Goal: Transaction & Acquisition: Obtain resource

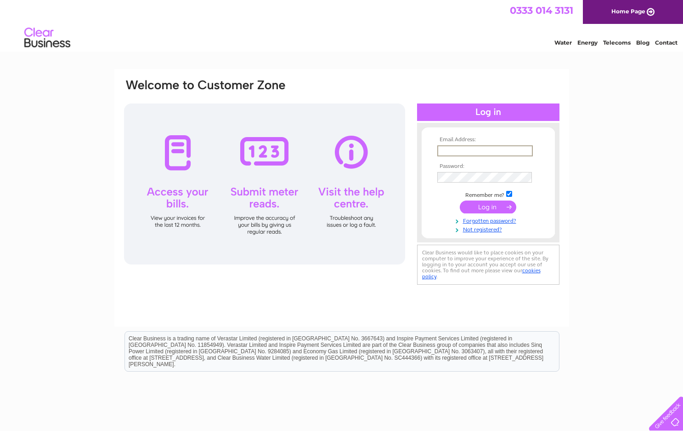
type input "[EMAIL_ADDRESS][DOMAIN_NAME]"
click at [490, 210] on input "submit" at bounding box center [488, 205] width 57 height 13
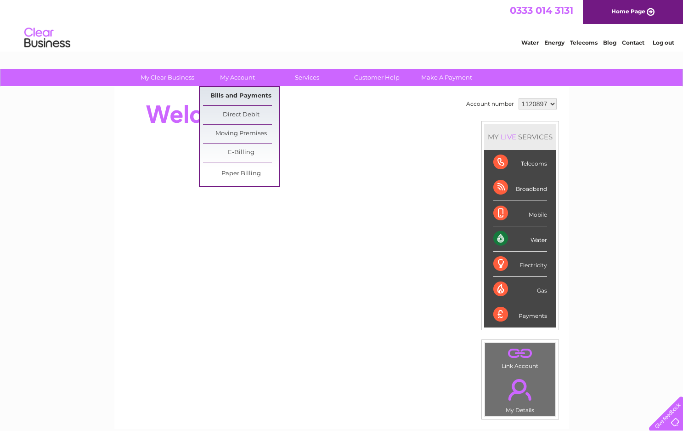
click at [235, 97] on link "Bills and Payments" at bounding box center [241, 96] width 76 height 18
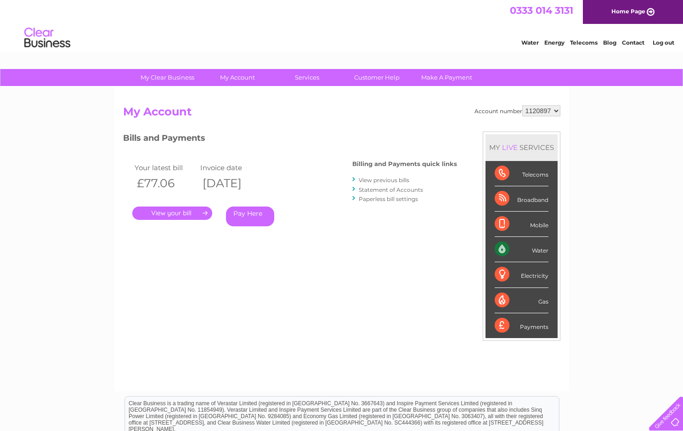
click at [188, 211] on link "." at bounding box center [172, 212] width 80 height 13
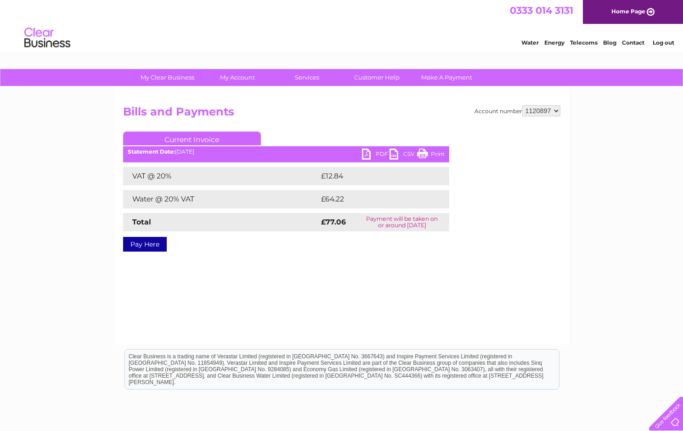
click at [379, 154] on link "PDF" at bounding box center [376, 154] width 28 height 13
click at [663, 42] on link "Log out" at bounding box center [664, 42] width 22 height 7
